Goal: Find specific page/section: Find specific page/section

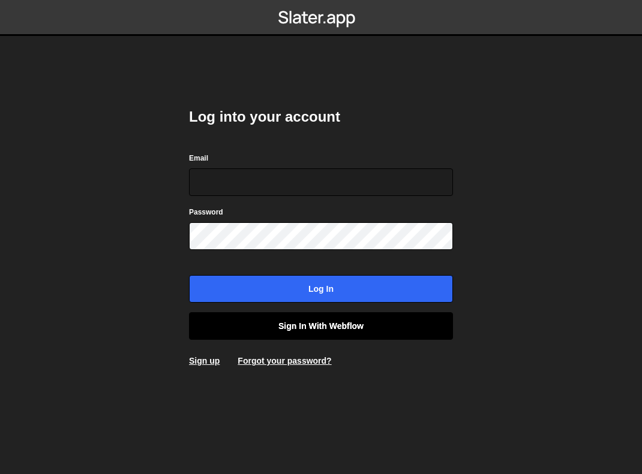
click at [303, 327] on link "Sign in with Webflow" at bounding box center [321, 326] width 264 height 28
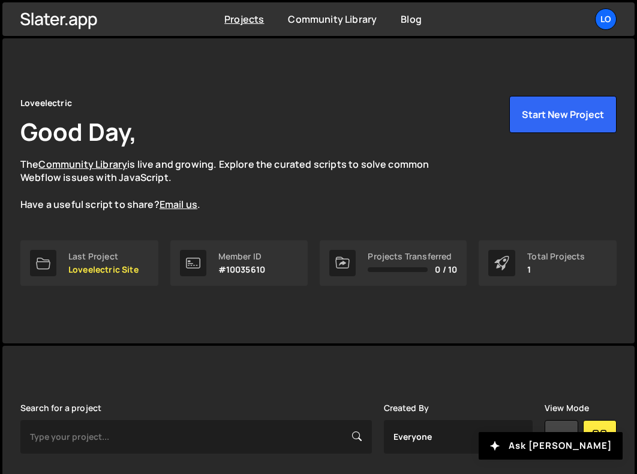
scroll to position [143, 0]
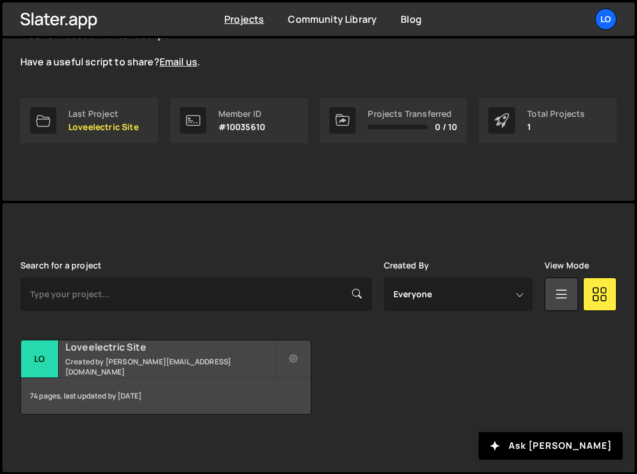
click at [160, 379] on div "74 pages, last updated by [DATE]" at bounding box center [166, 396] width 290 height 36
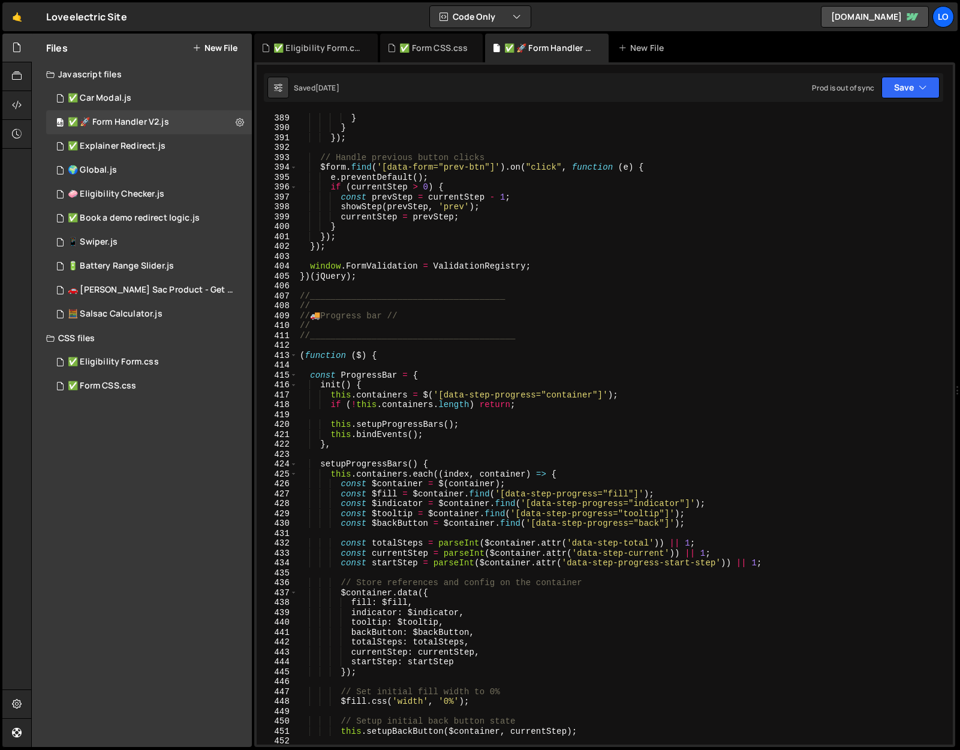
scroll to position [3792, 0]
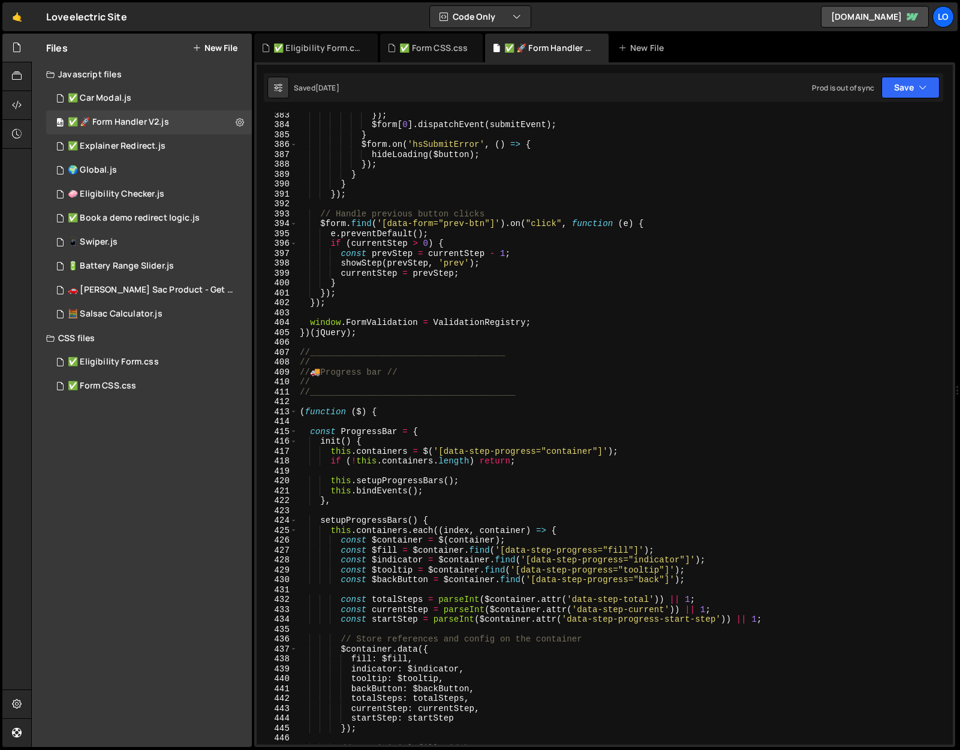
click at [188, 461] on div "Files New File Javascript files 2 ✅ Car Modal.js 0 48 ✅ 🚀 Form Handler V2.js 0 …" at bounding box center [142, 391] width 220 height 714
